Goal: Information Seeking & Learning: Learn about a topic

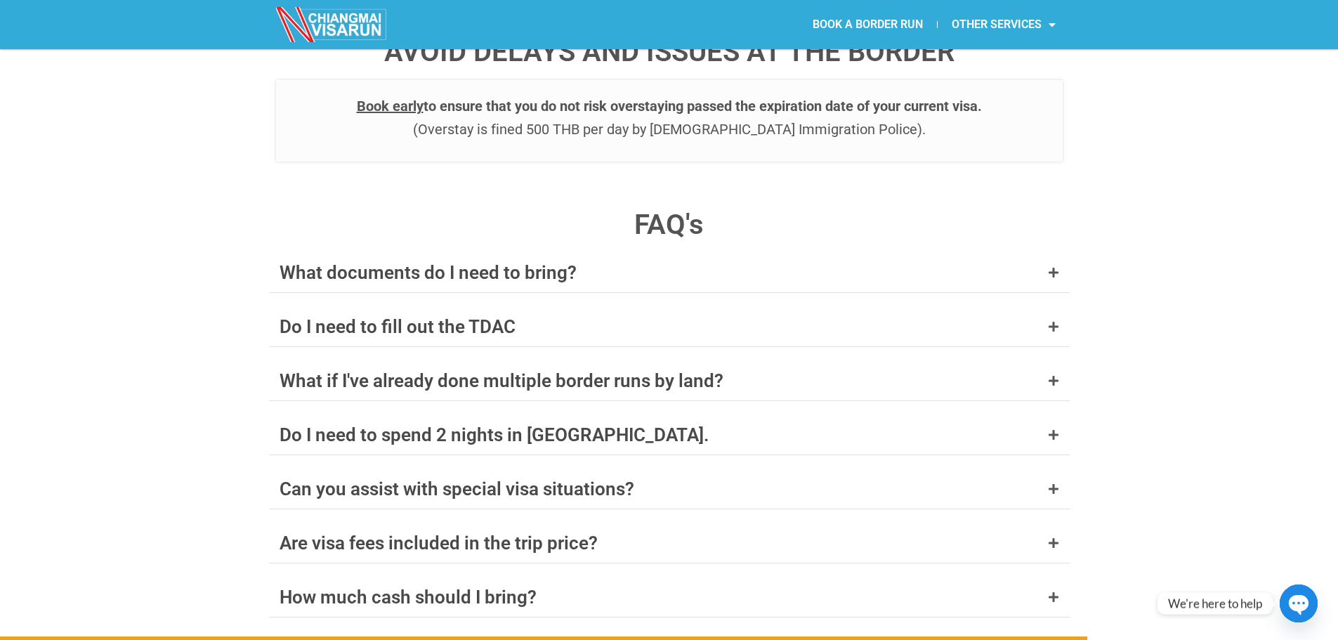
scroll to position [5340, 0]
click at [1053, 320] on icon at bounding box center [1053, 325] width 11 height 11
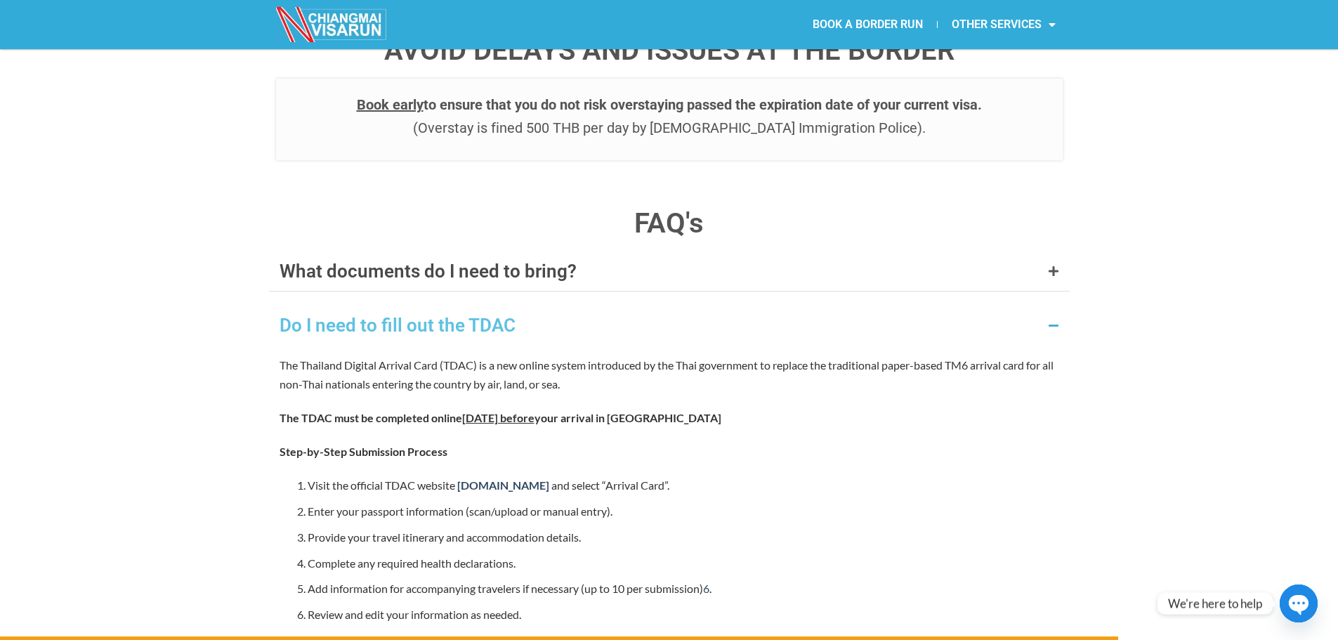
click at [1053, 320] on icon at bounding box center [1053, 325] width 11 height 11
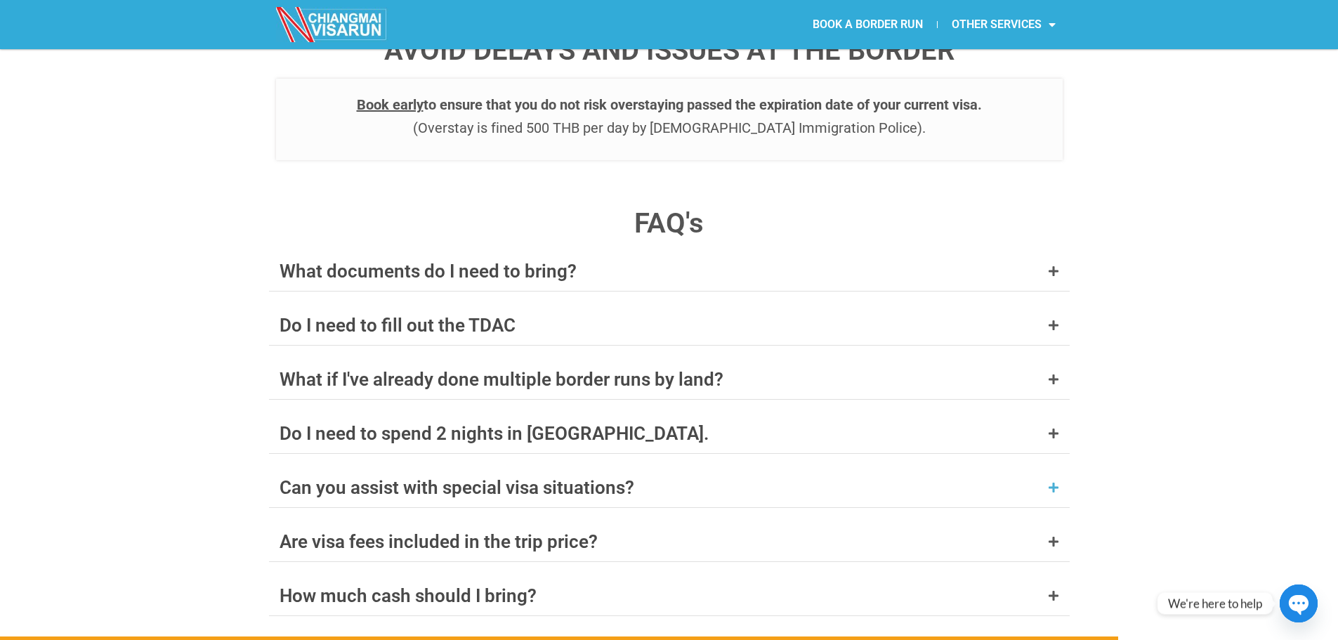
click at [1053, 482] on icon at bounding box center [1053, 487] width 11 height 11
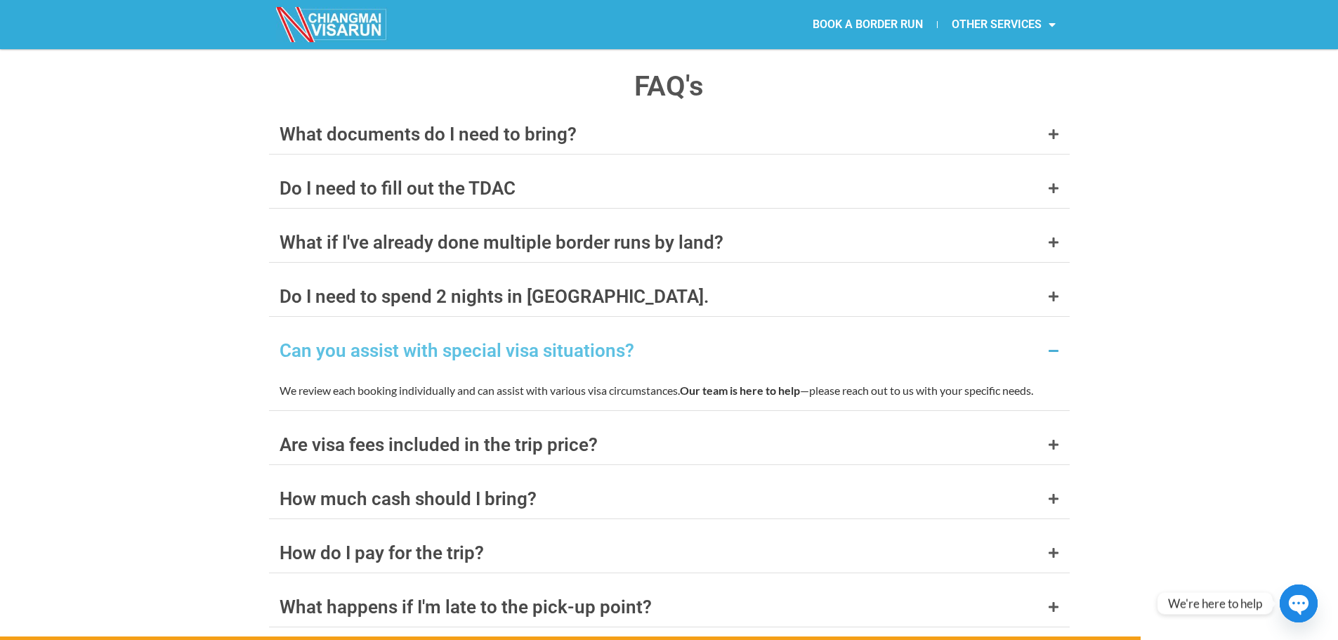
scroll to position [5480, 0]
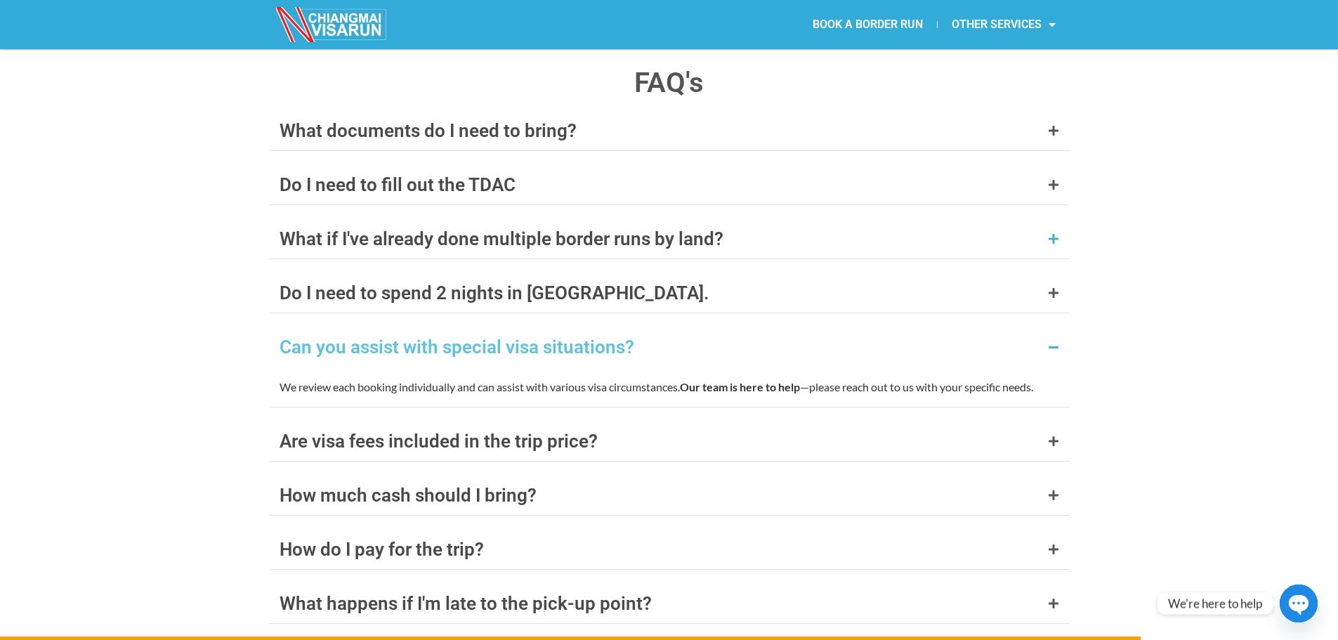
click at [1052, 233] on icon at bounding box center [1053, 238] width 11 height 11
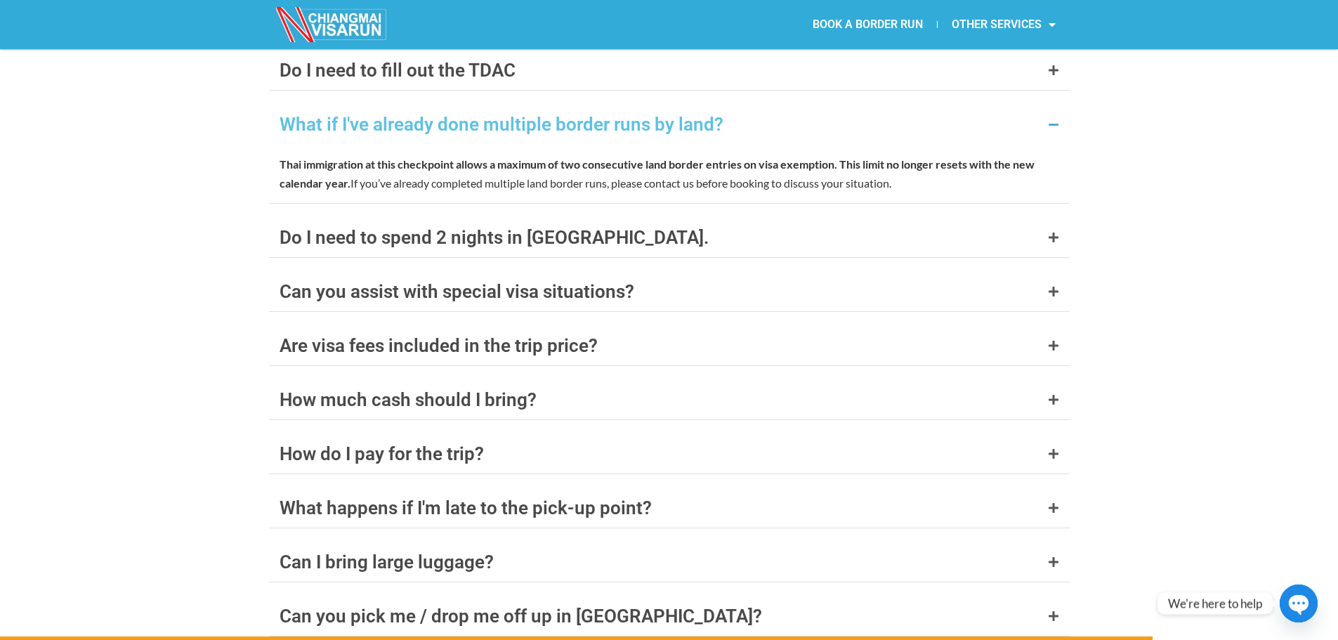
scroll to position [5621, 0]
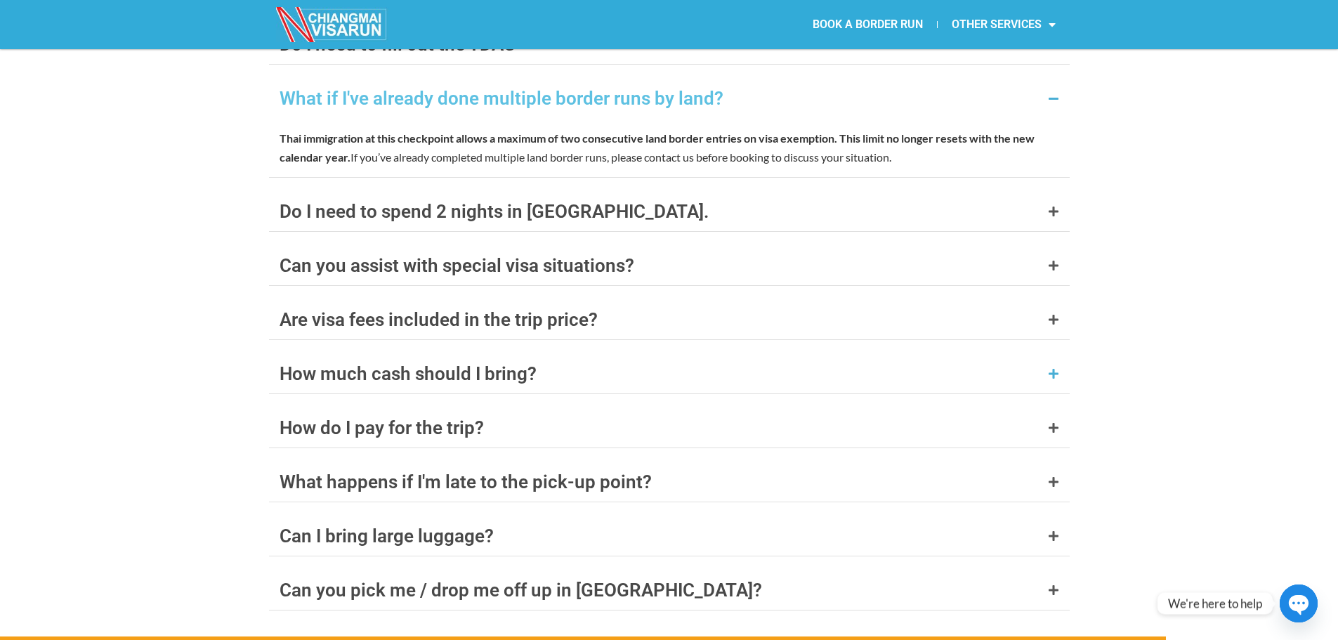
click at [1055, 368] on icon at bounding box center [1053, 373] width 11 height 11
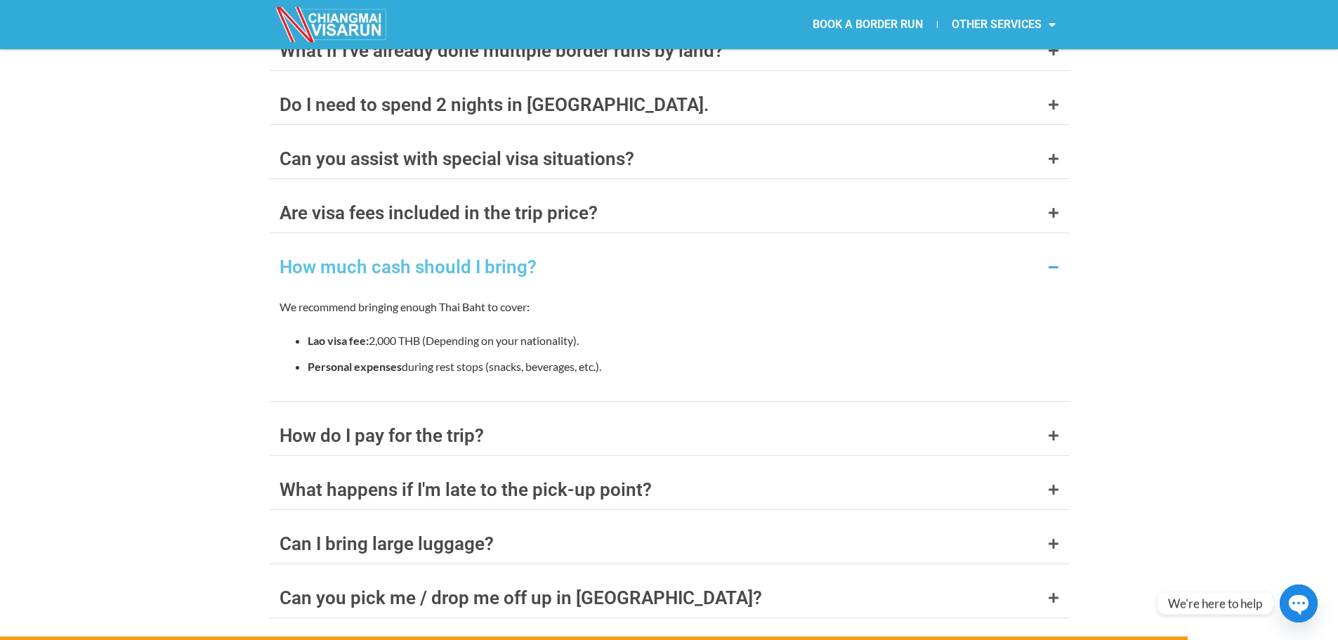
scroll to position [5832, 0]
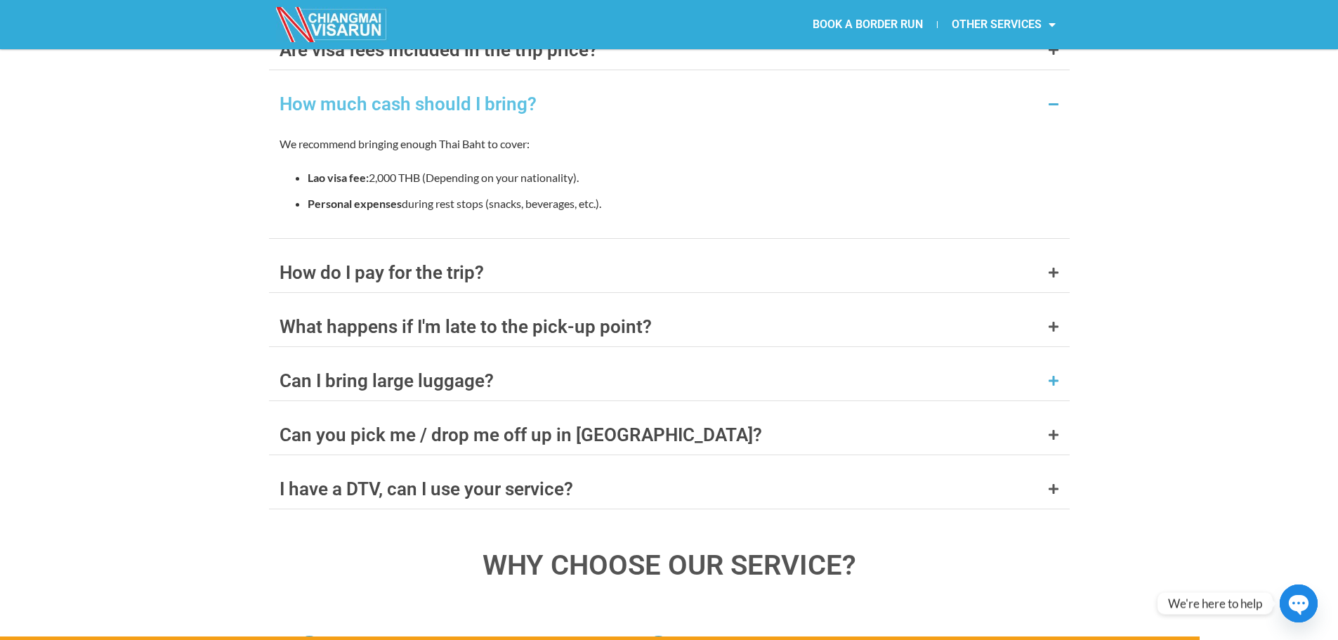
click at [1052, 361] on div "Can I bring large luggage?" at bounding box center [669, 380] width 801 height 39
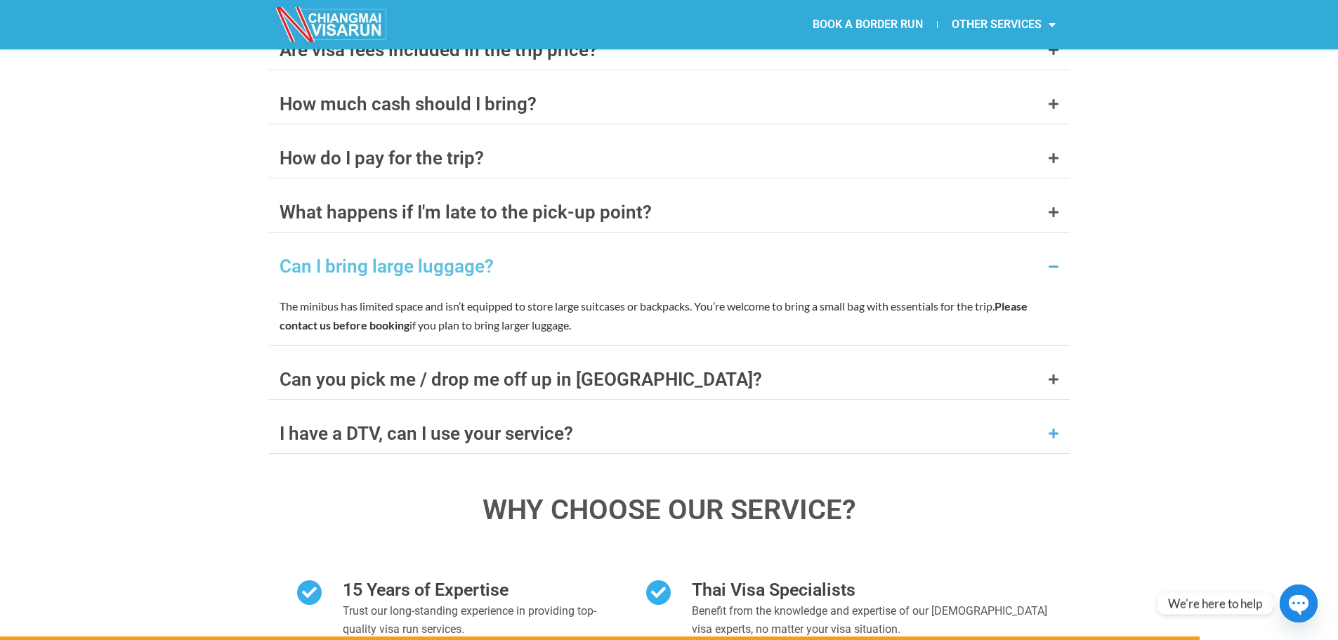
click at [1058, 428] on icon at bounding box center [1053, 433] width 11 height 11
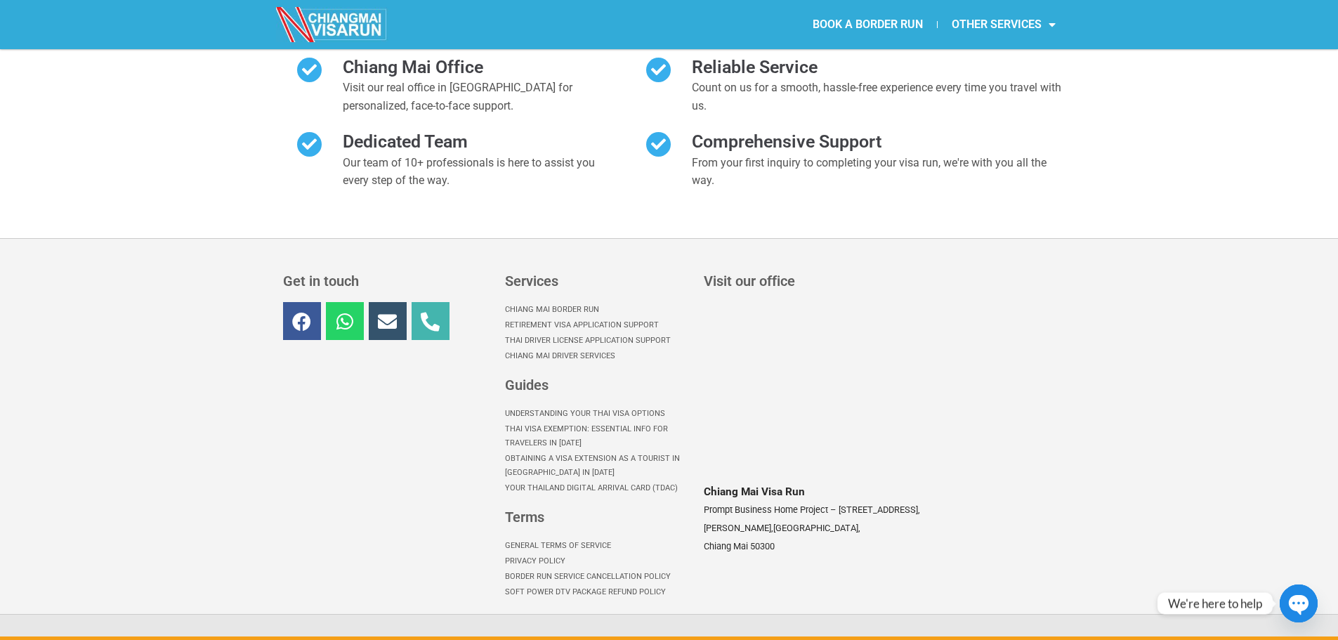
scroll to position [6430, 0]
